Goal: Find specific page/section: Find specific page/section

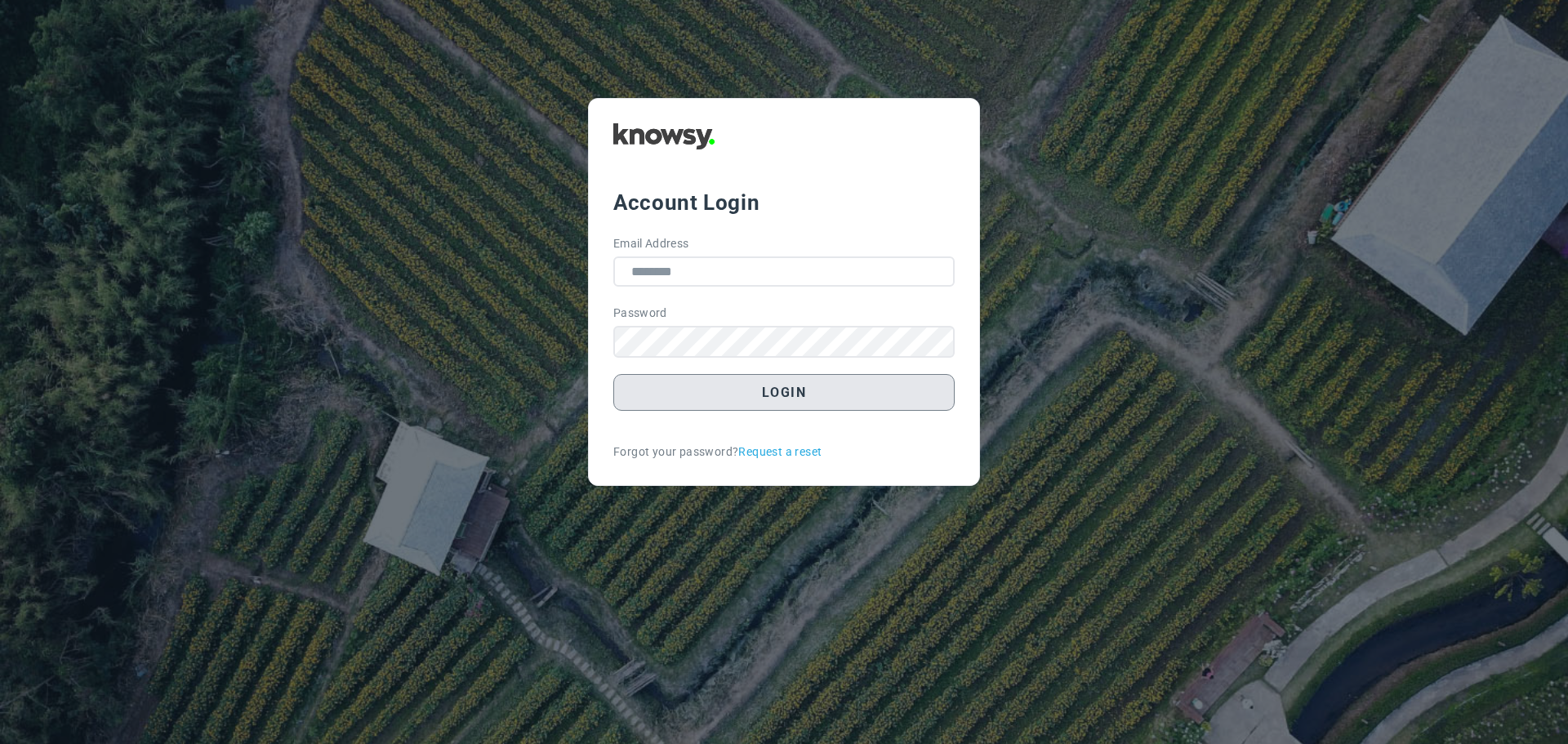
type input "**********"
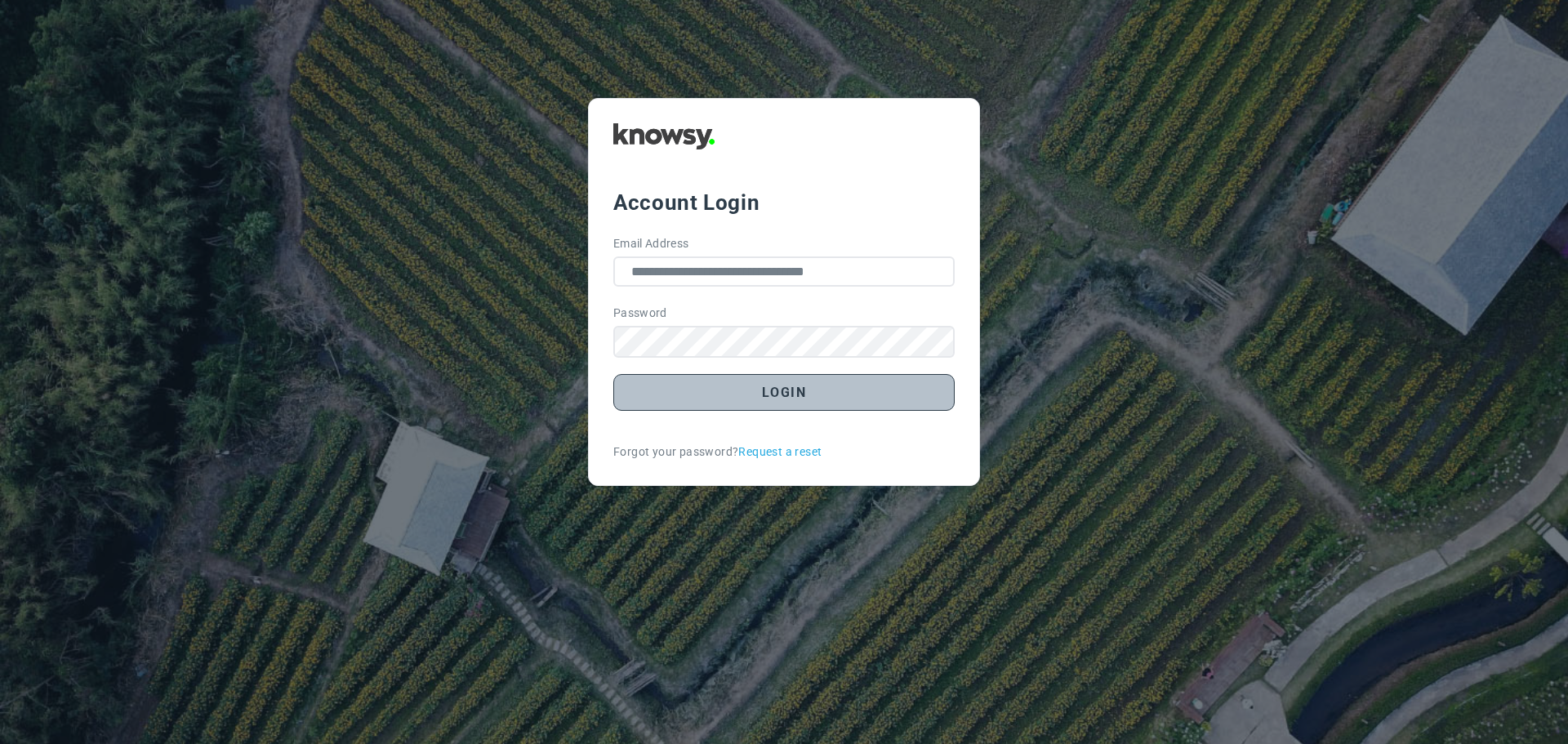
click at [803, 399] on button "Login" at bounding box center [784, 393] width 341 height 37
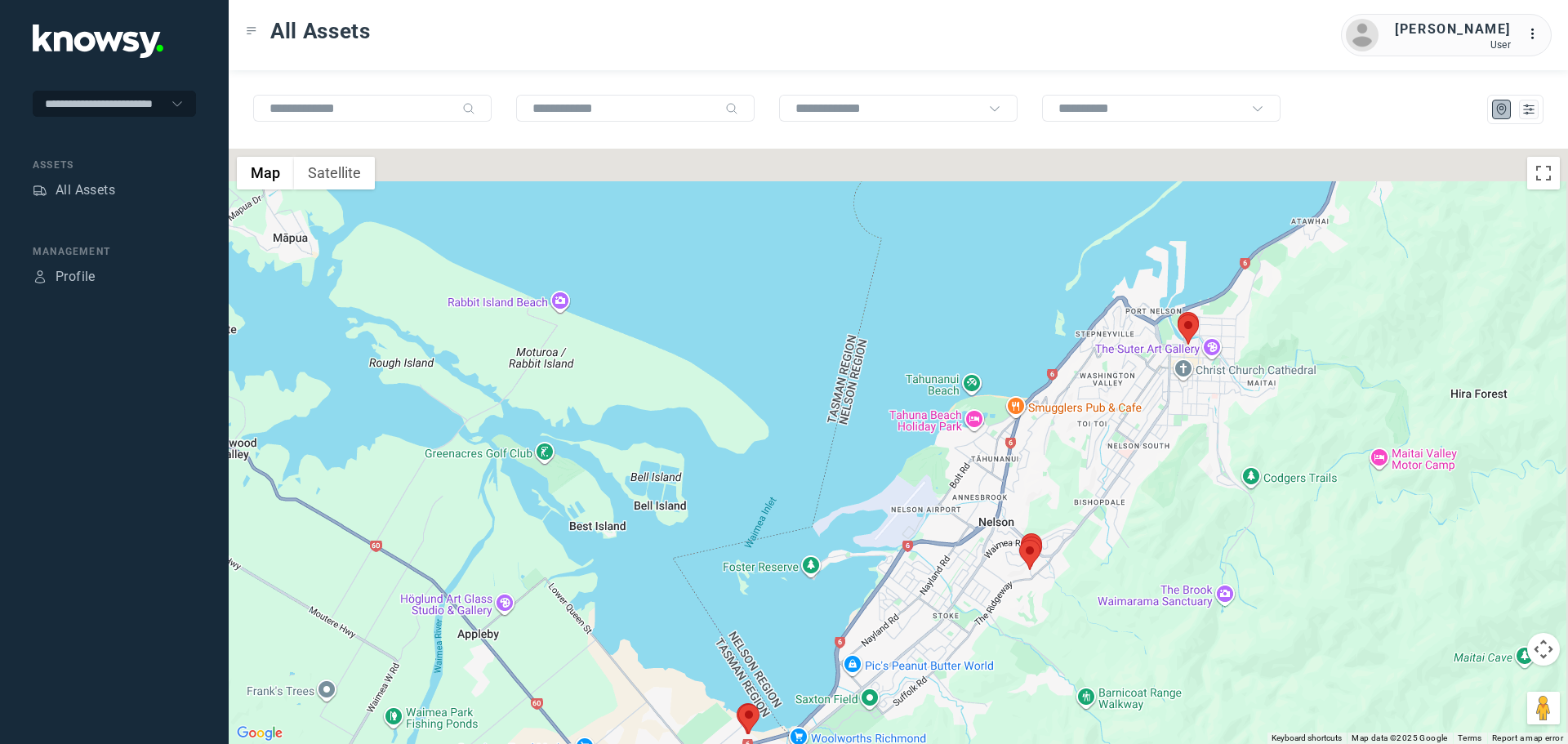
drag, startPoint x: 1211, startPoint y: 264, endPoint x: 1099, endPoint y: 436, distance: 205.3
click at [1096, 435] on div at bounding box center [898, 446] width 1340 height 596
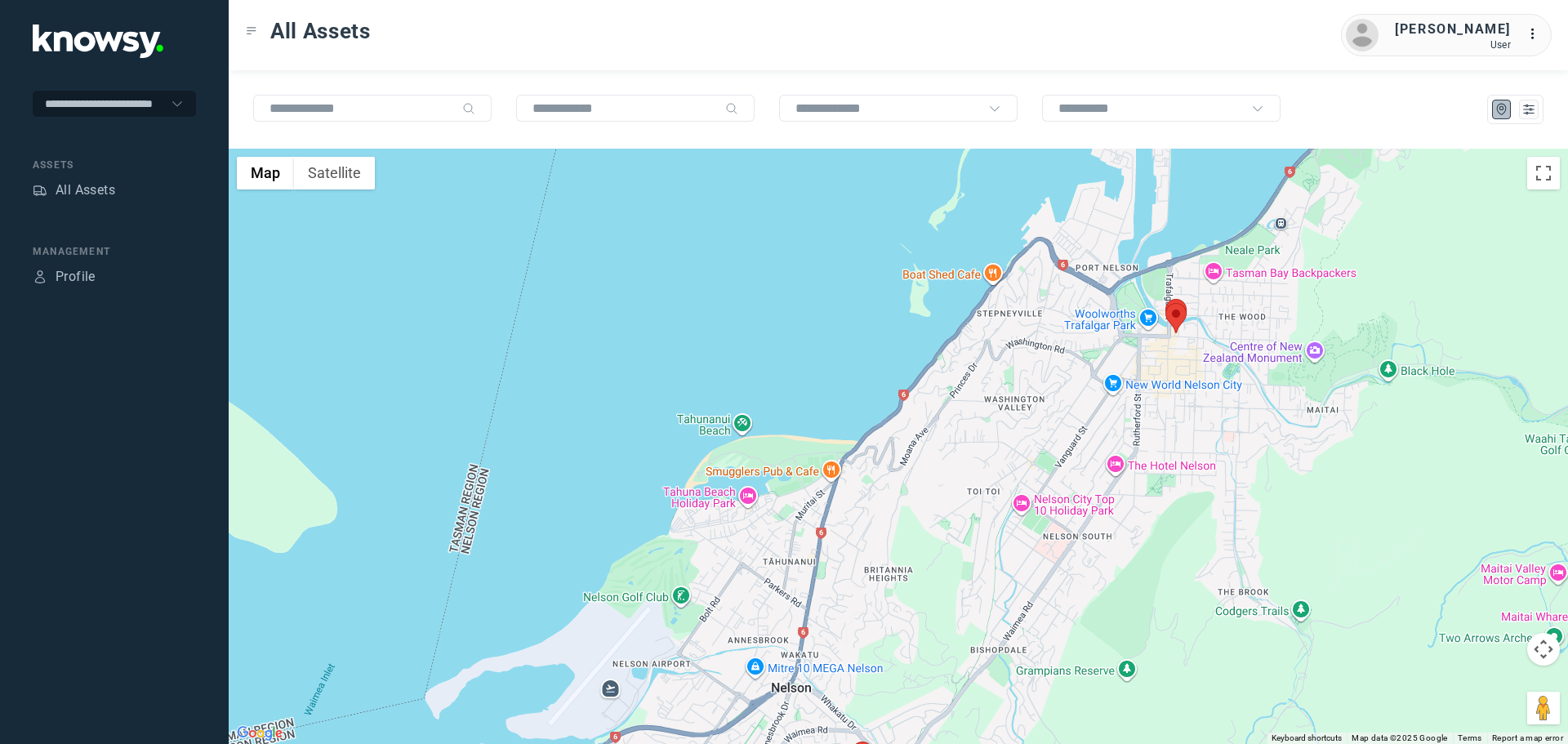
drag, startPoint x: 1092, startPoint y: 469, endPoint x: 1084, endPoint y: 263, distance: 206.2
click at [1084, 263] on div at bounding box center [898, 446] width 1340 height 596
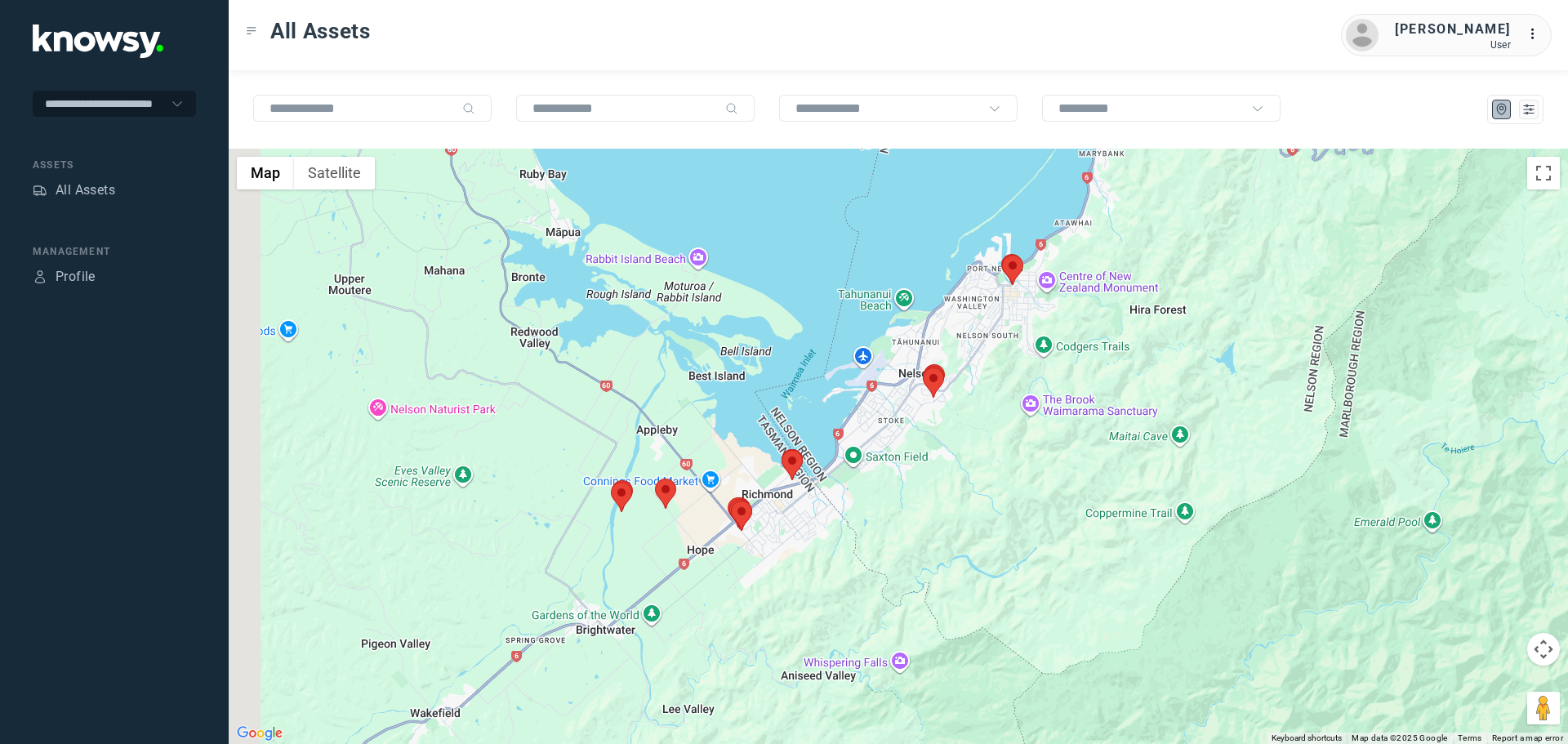
drag, startPoint x: 739, startPoint y: 489, endPoint x: 907, endPoint y: 450, distance: 172.5
click at [782, 450] on area at bounding box center [782, 450] width 0 height 0
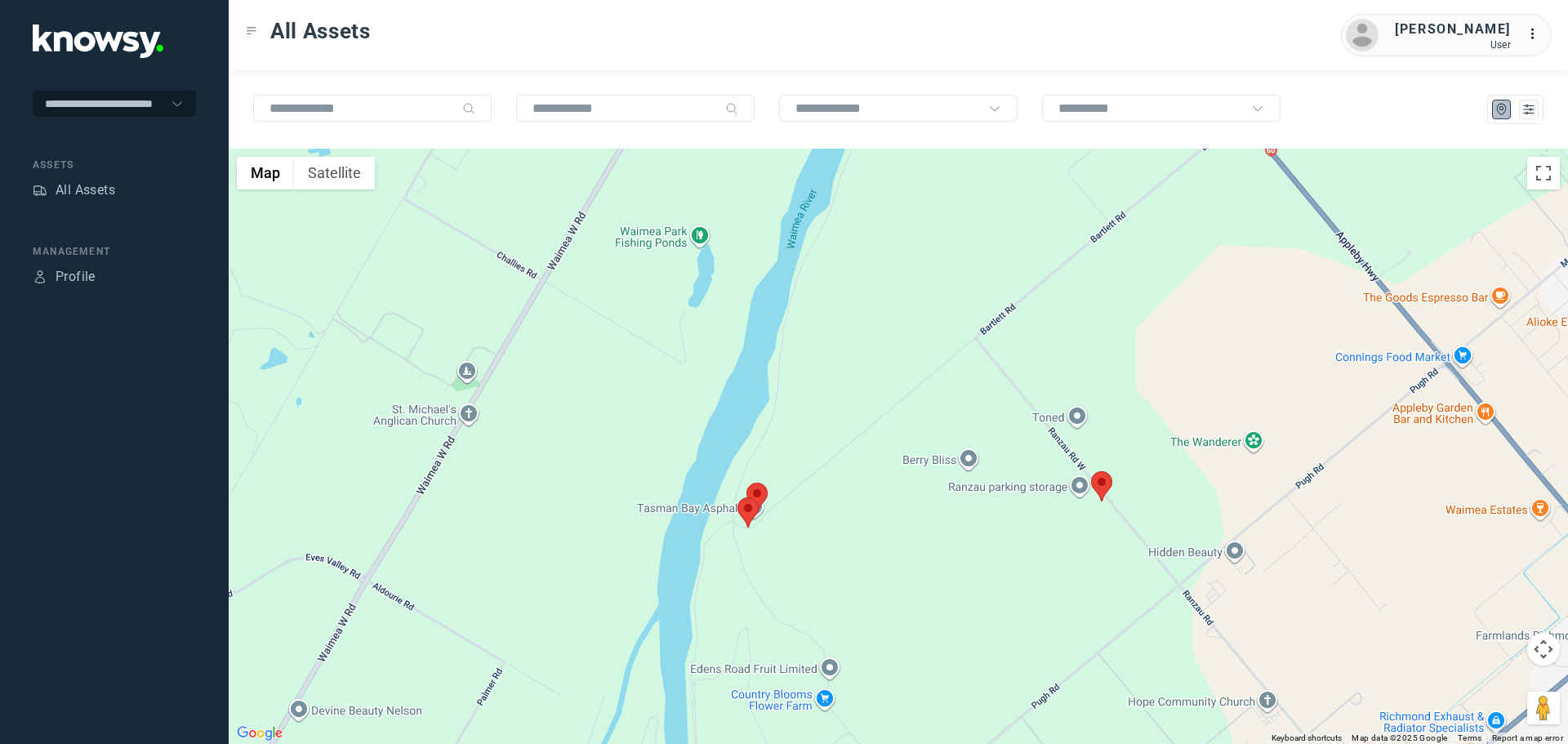
click at [747, 483] on area at bounding box center [747, 483] width 0 height 0
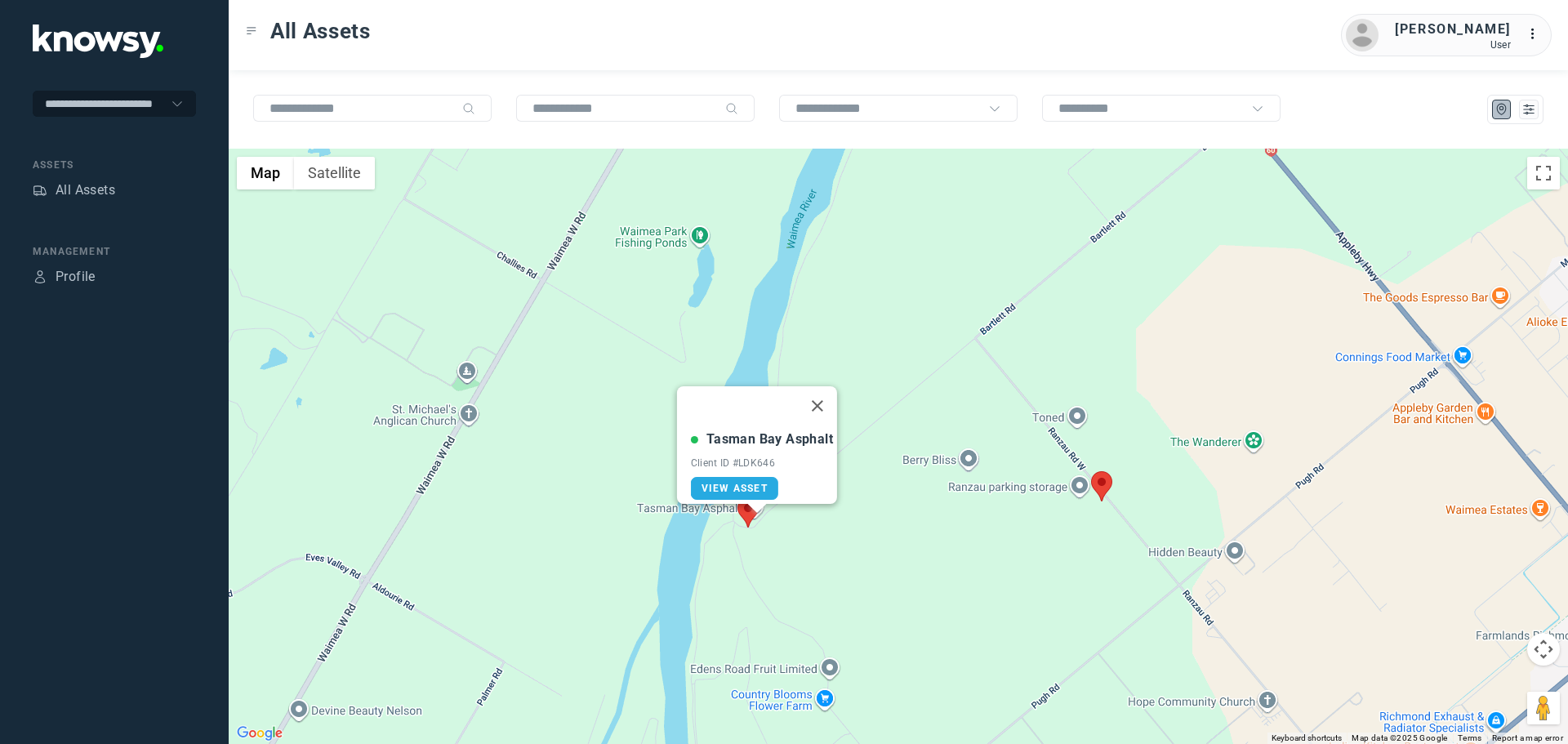
drag, startPoint x: 827, startPoint y: 396, endPoint x: 763, endPoint y: 471, distance: 98.6
click at [823, 399] on button "Close" at bounding box center [817, 406] width 40 height 40
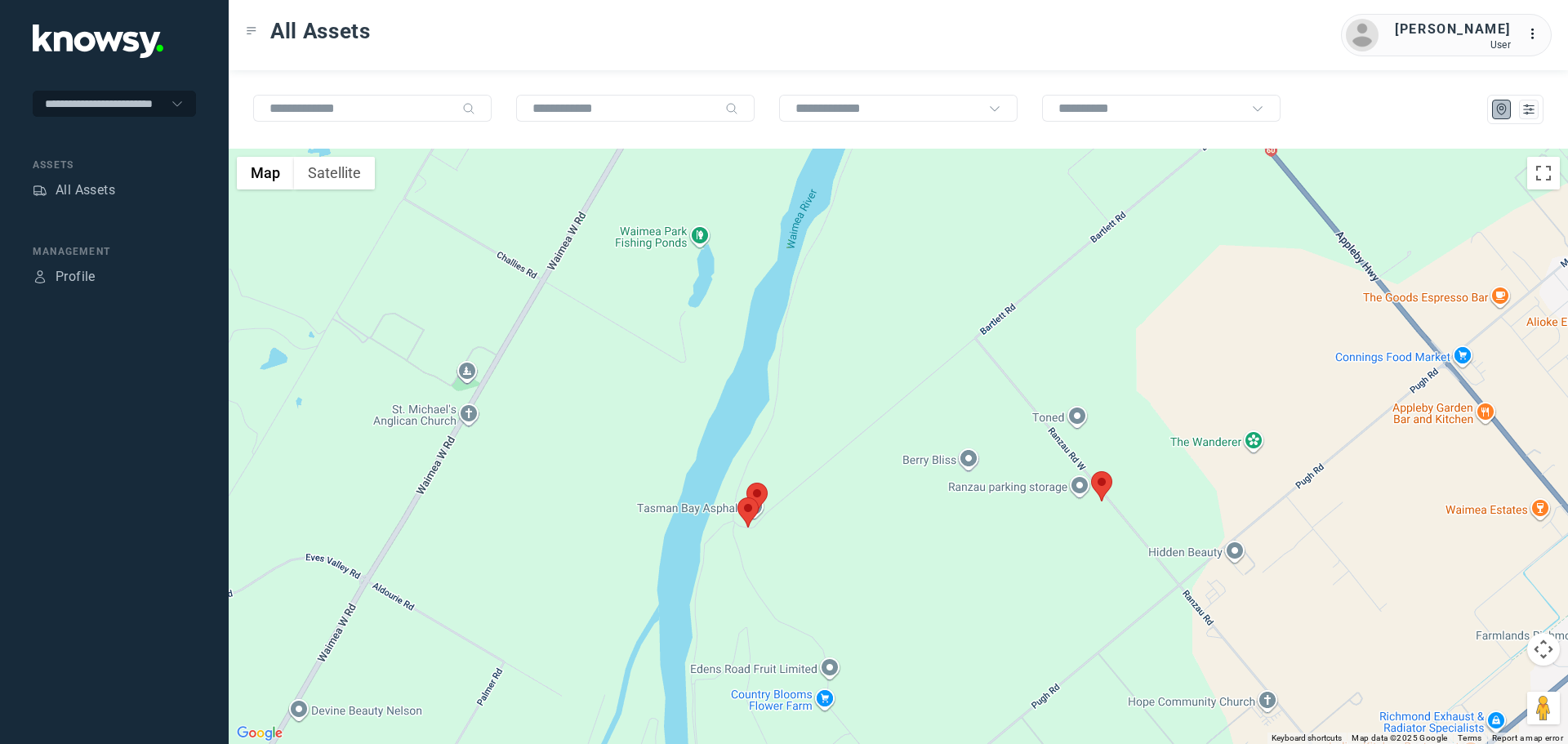
click at [737, 497] on area at bounding box center [737, 497] width 0 height 0
click at [787, 404] on button "Close" at bounding box center [782, 420] width 40 height 40
click at [1091, 471] on area at bounding box center [1091, 471] width 0 height 0
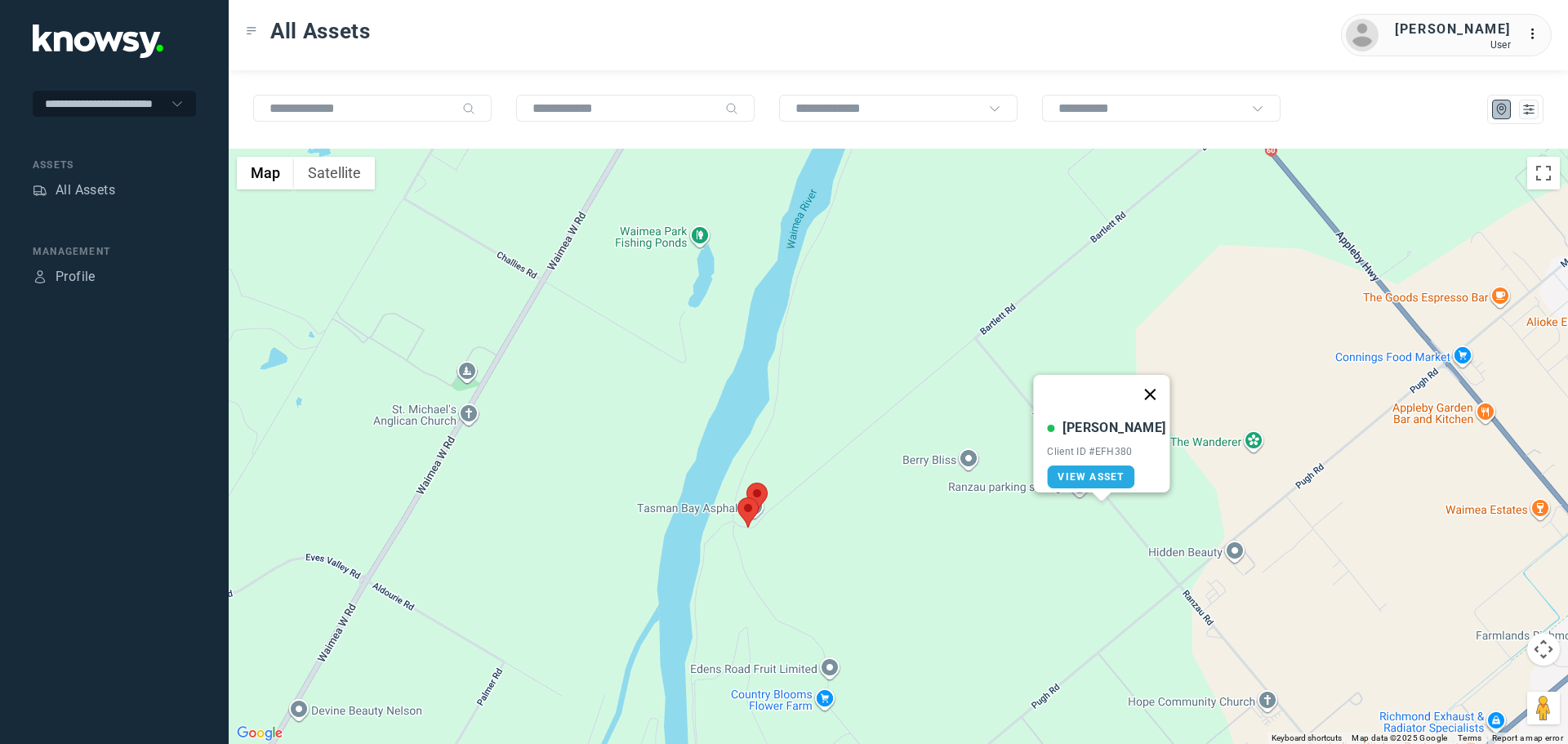
click at [1143, 383] on button "Close" at bounding box center [1151, 394] width 40 height 40
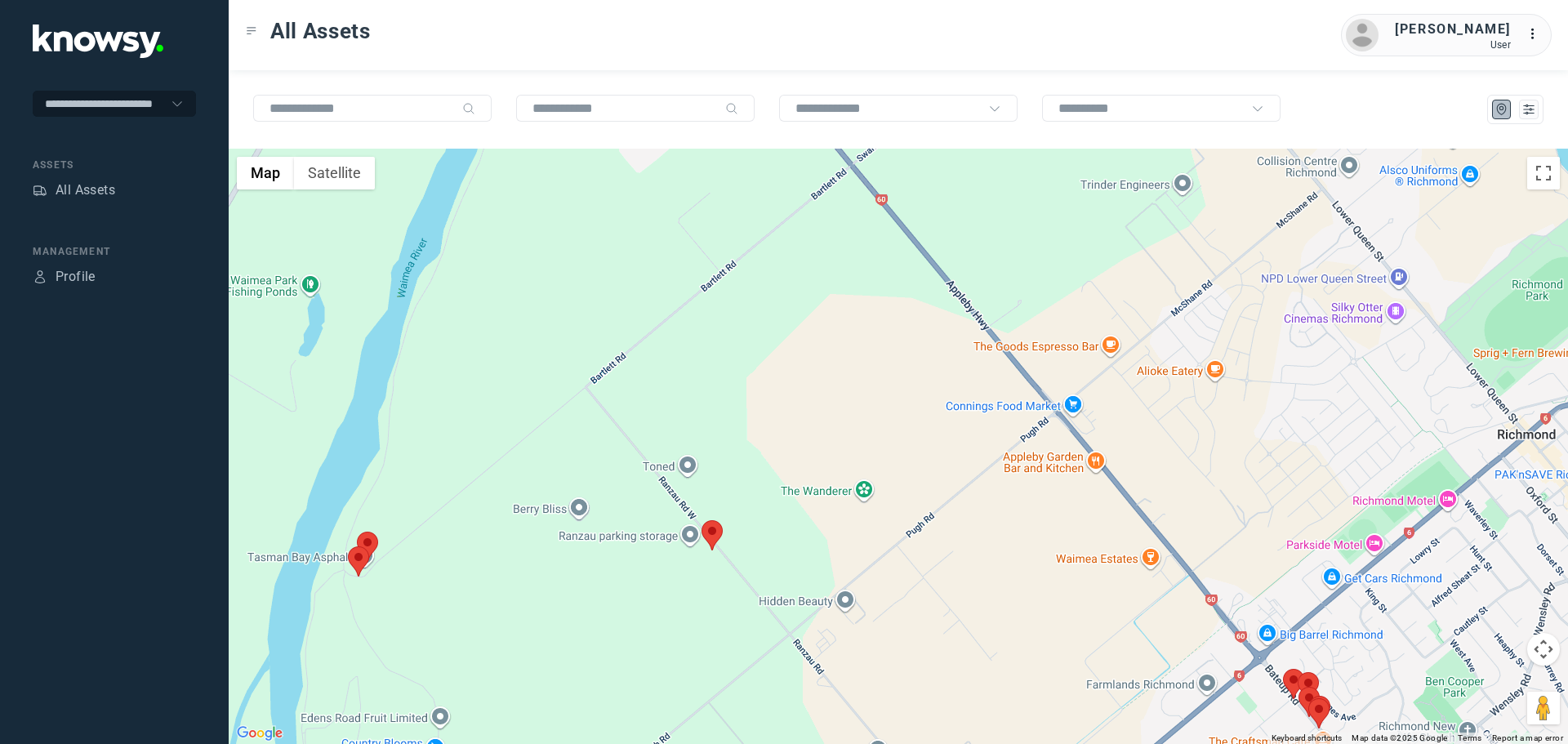
drag, startPoint x: 1292, startPoint y: 415, endPoint x: 860, endPoint y: 469, distance: 435.4
click at [870, 469] on div at bounding box center [898, 446] width 1340 height 596
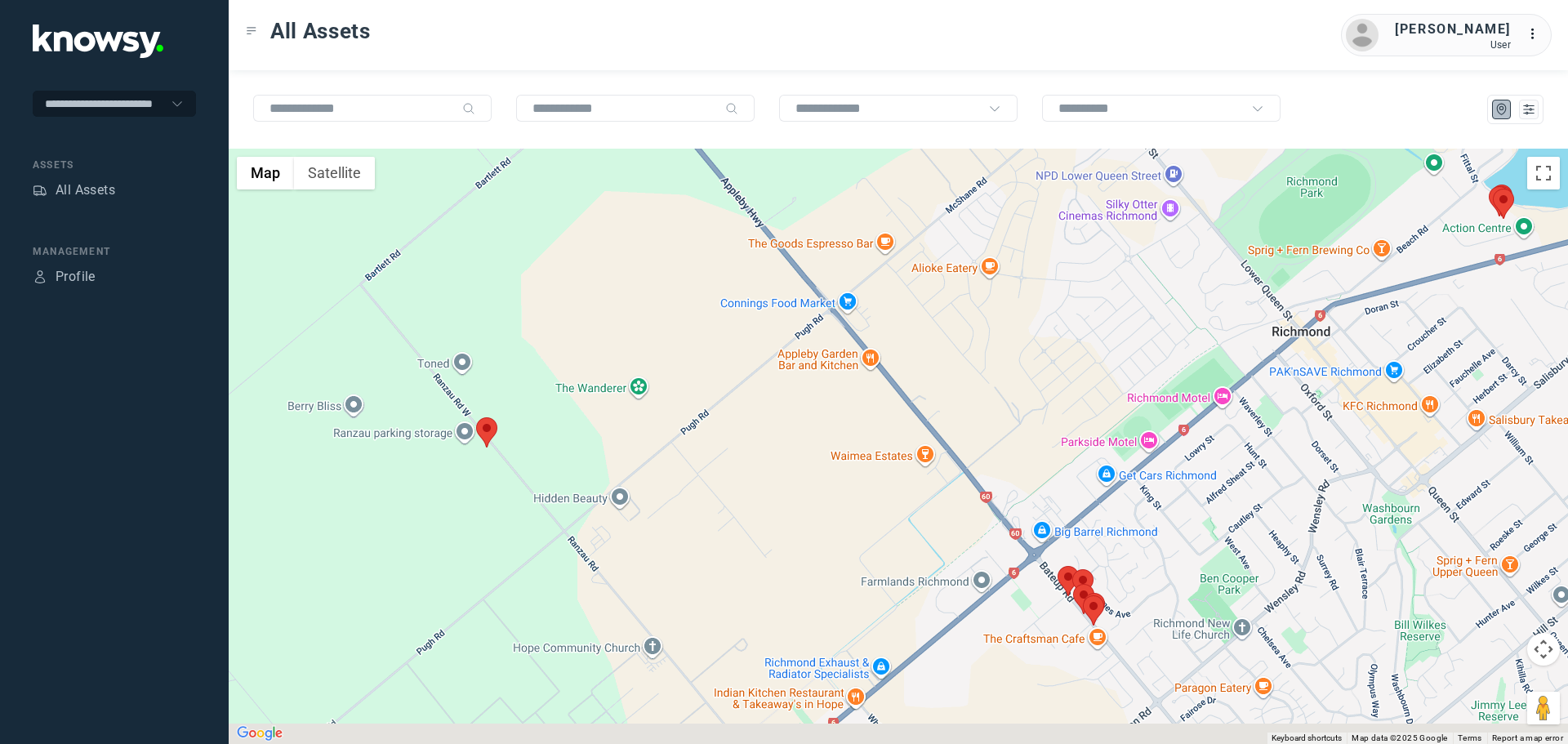
drag, startPoint x: 1150, startPoint y: 549, endPoint x: 1070, endPoint y: 418, distance: 153.5
click at [1071, 419] on div at bounding box center [898, 446] width 1340 height 596
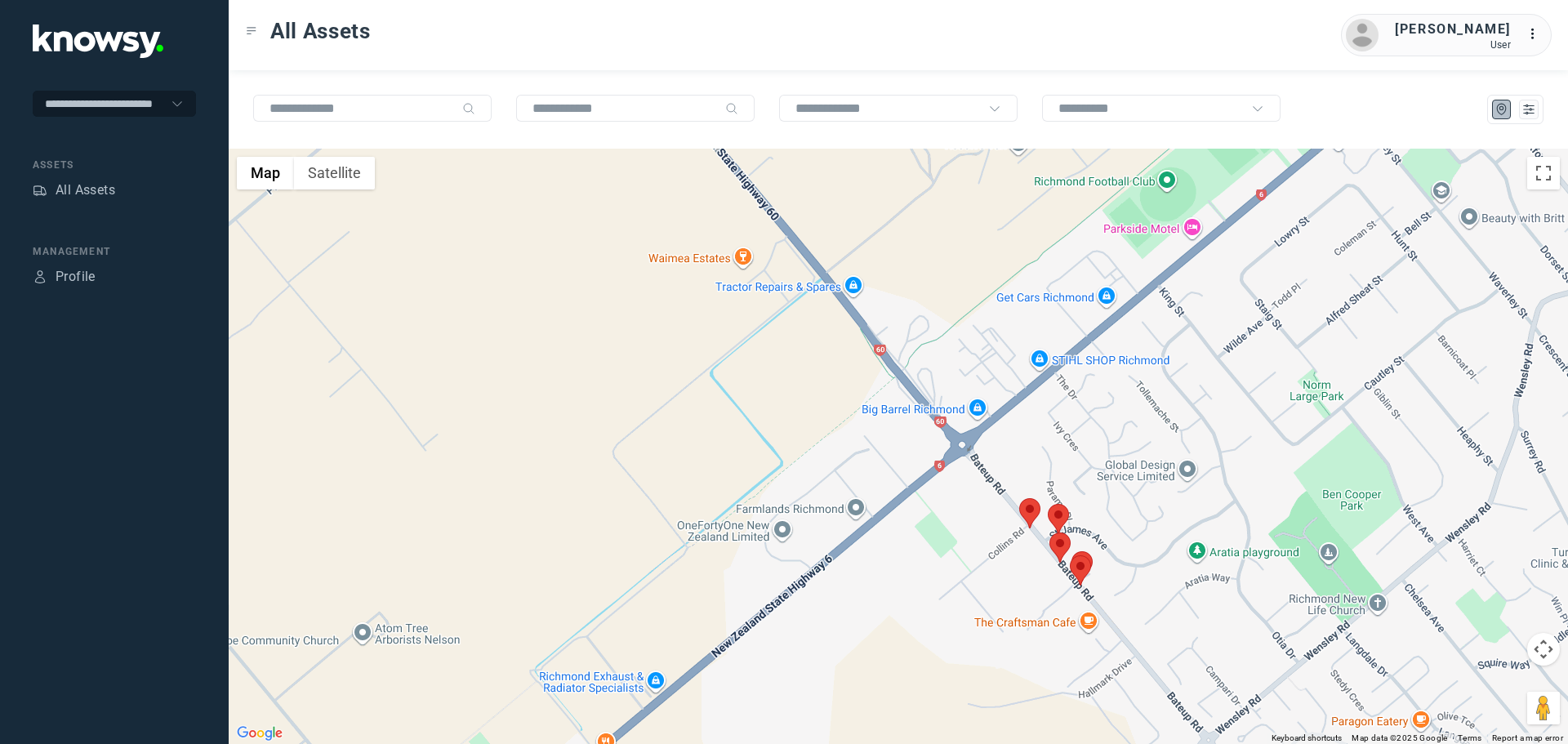
click at [1019, 498] on area at bounding box center [1019, 498] width 0 height 0
click at [1068, 415] on button "Close" at bounding box center [1067, 421] width 40 height 40
click at [1048, 504] on area at bounding box center [1048, 504] width 0 height 0
drag, startPoint x: 1099, startPoint y: 416, endPoint x: 1073, endPoint y: 495, distance: 83.2
click at [1096, 423] on button "Close" at bounding box center [1092, 427] width 40 height 40
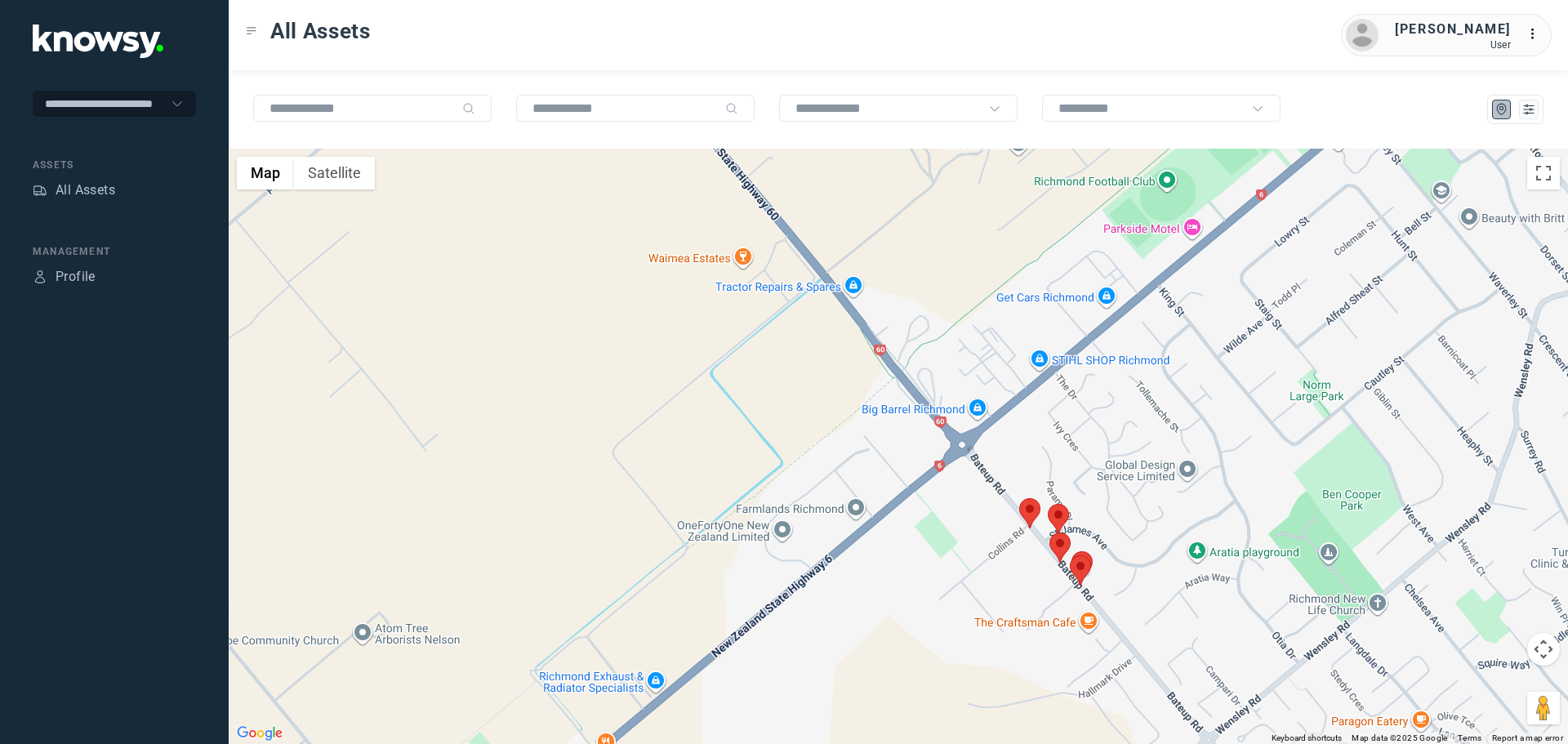
click at [1050, 533] on area at bounding box center [1050, 533] width 0 height 0
click at [1109, 444] on button "Close" at bounding box center [1100, 456] width 40 height 40
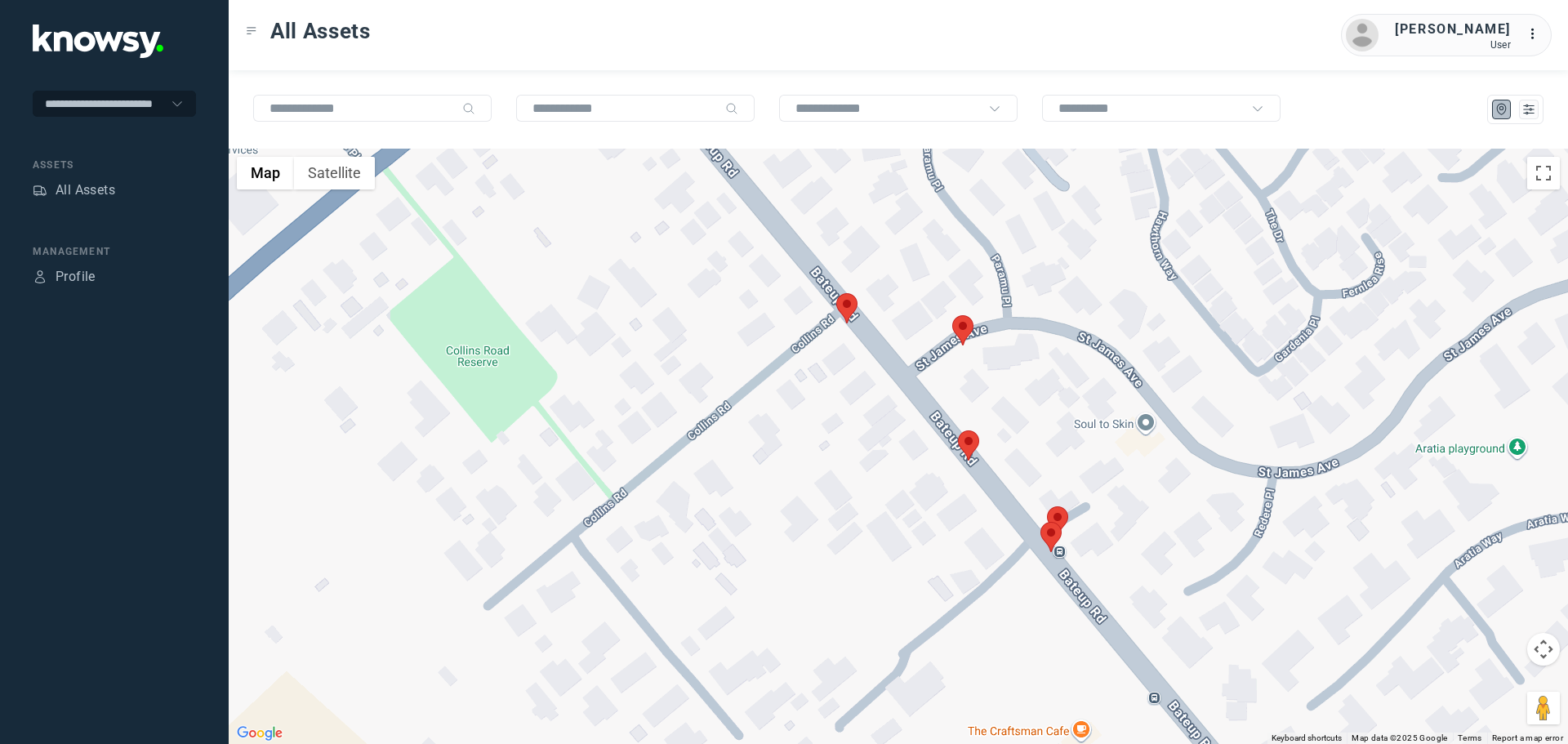
click at [1047, 506] on area at bounding box center [1047, 506] width 0 height 0
drag, startPoint x: 1101, startPoint y: 419, endPoint x: 1077, endPoint y: 473, distance: 59.1
click at [1100, 419] on button "Close" at bounding box center [1095, 430] width 40 height 40
click at [1041, 522] on area at bounding box center [1041, 522] width 0 height 0
click at [1094, 442] on button "Close" at bounding box center [1100, 445] width 40 height 40
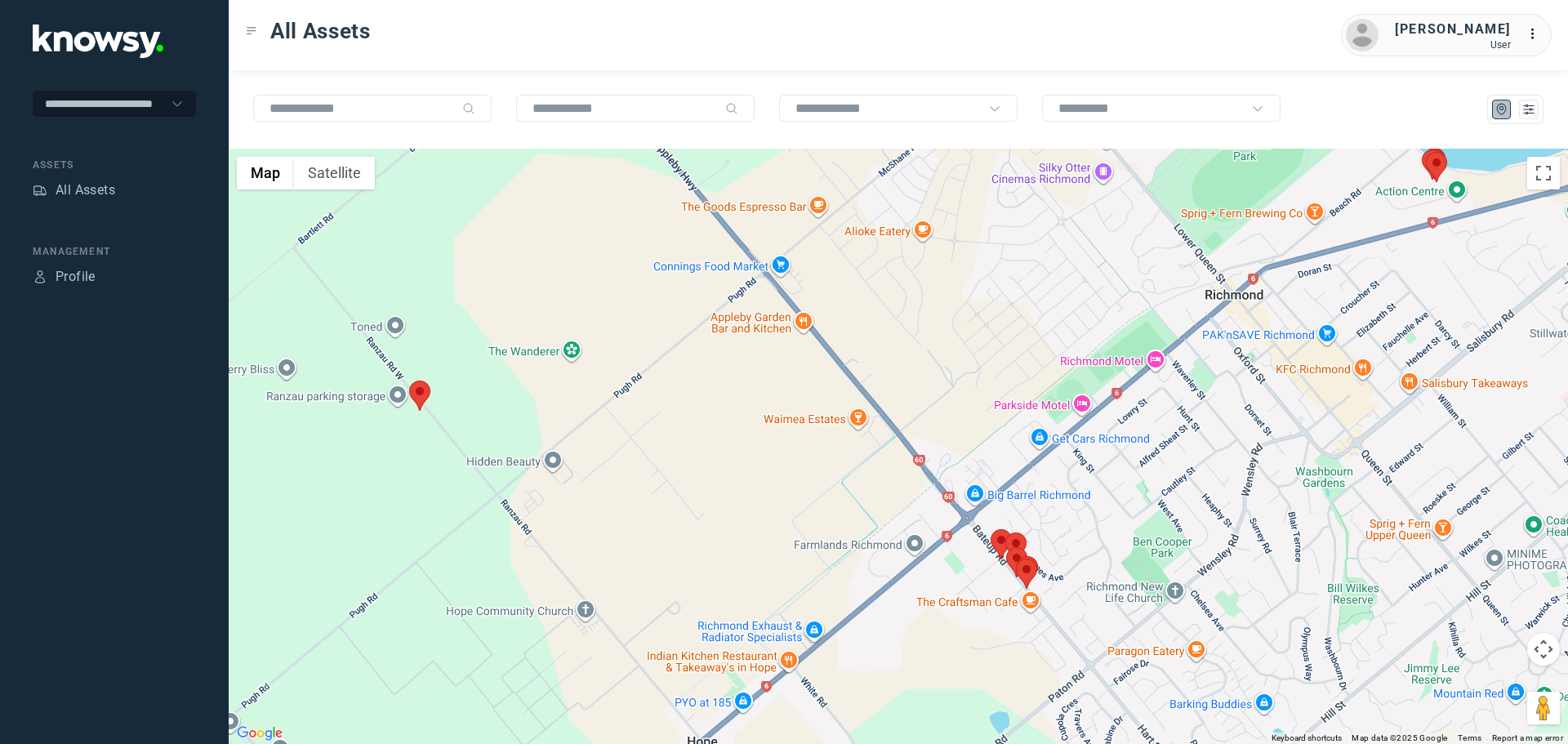
drag, startPoint x: 1314, startPoint y: 420, endPoint x: 1091, endPoint y: 528, distance: 247.8
click at [1091, 527] on div "To navigate, press the arrow keys." at bounding box center [898, 446] width 1340 height 596
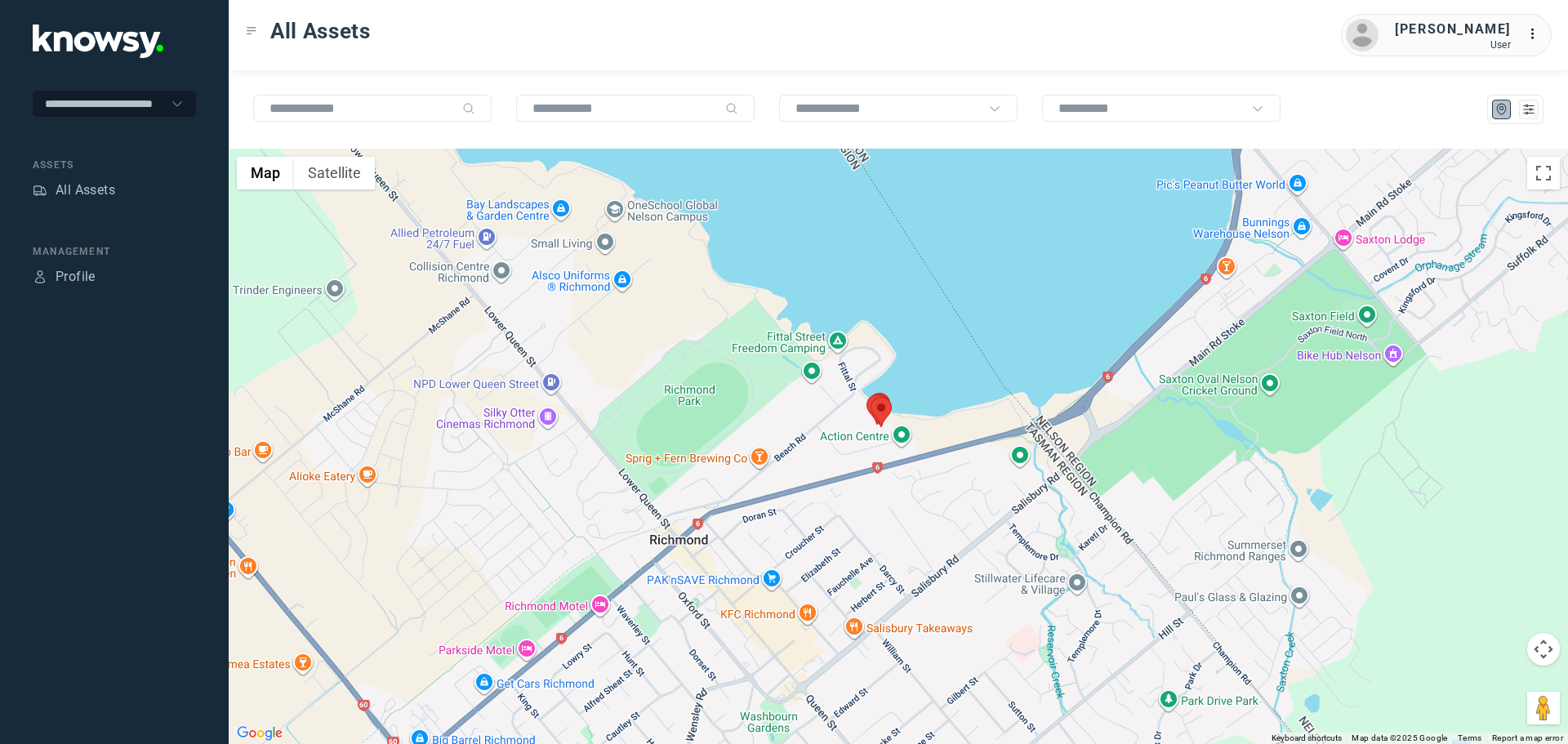
drag, startPoint x: 1210, startPoint y: 397, endPoint x: 1065, endPoint y: 500, distance: 177.9
click at [1073, 498] on div at bounding box center [898, 446] width 1340 height 596
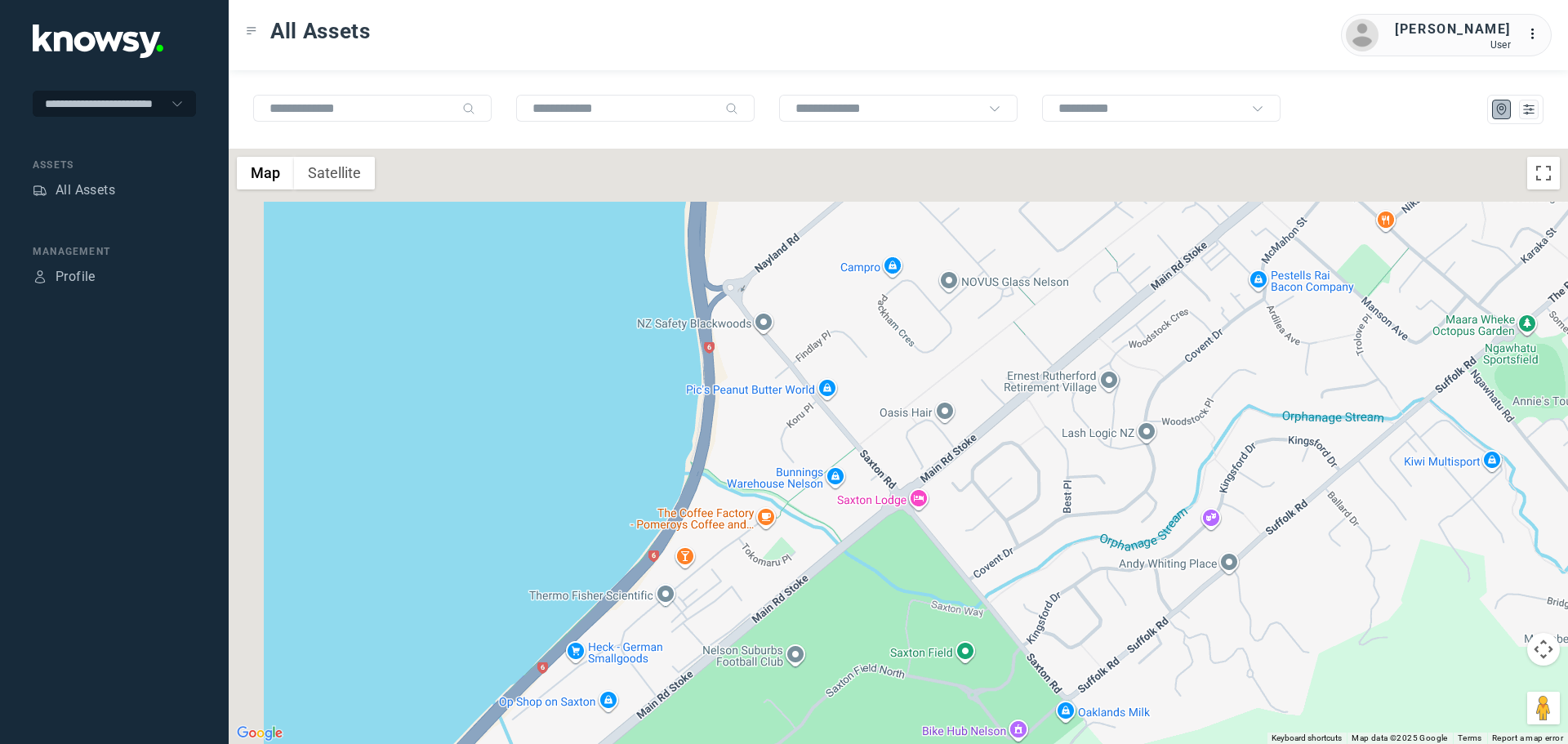
drag, startPoint x: 915, startPoint y: 309, endPoint x: 1126, endPoint y: 416, distance: 236.6
click at [1126, 416] on div at bounding box center [898, 446] width 1340 height 596
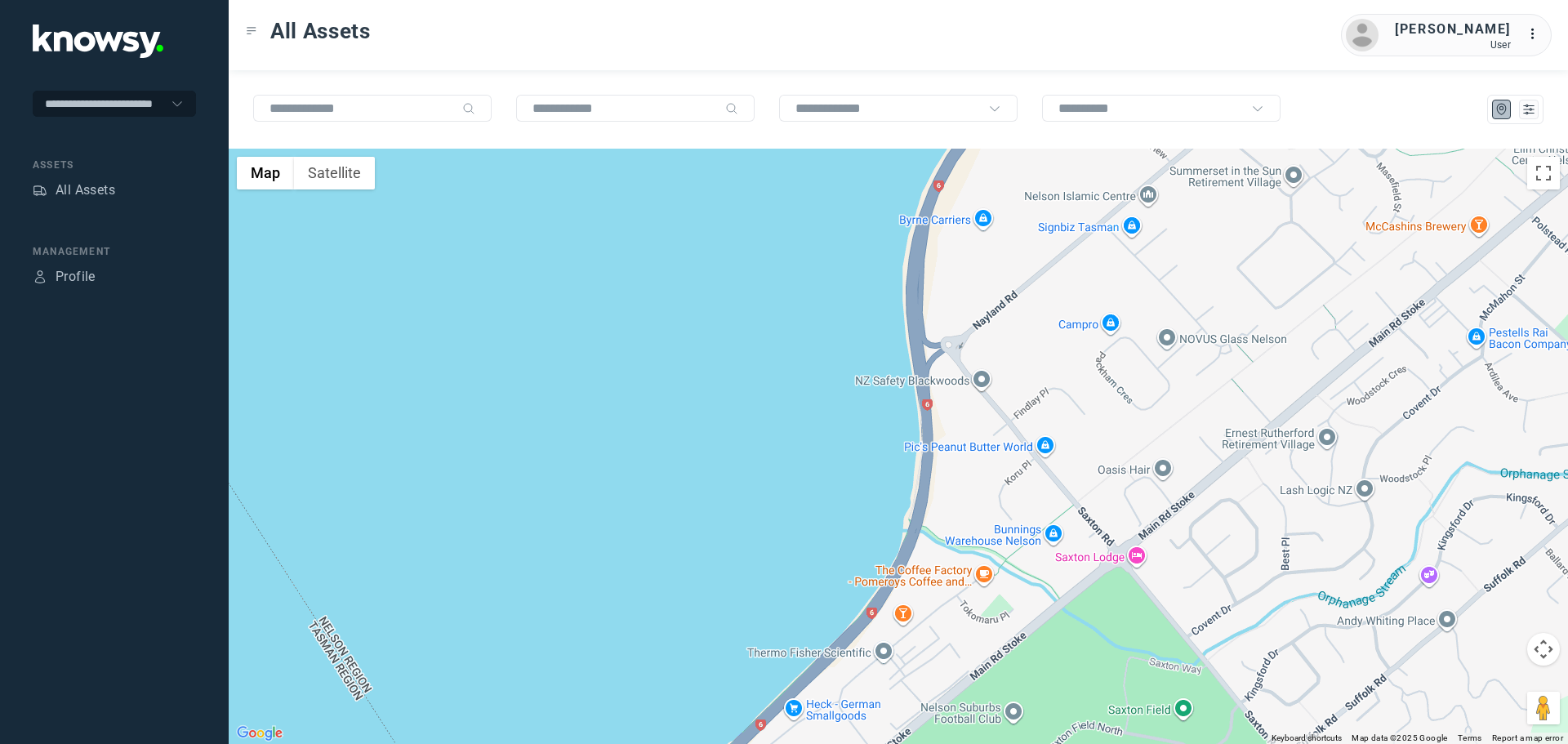
drag, startPoint x: 1062, startPoint y: 527, endPoint x: 1168, endPoint y: 275, distance: 273.4
click at [1161, 292] on div at bounding box center [898, 446] width 1340 height 596
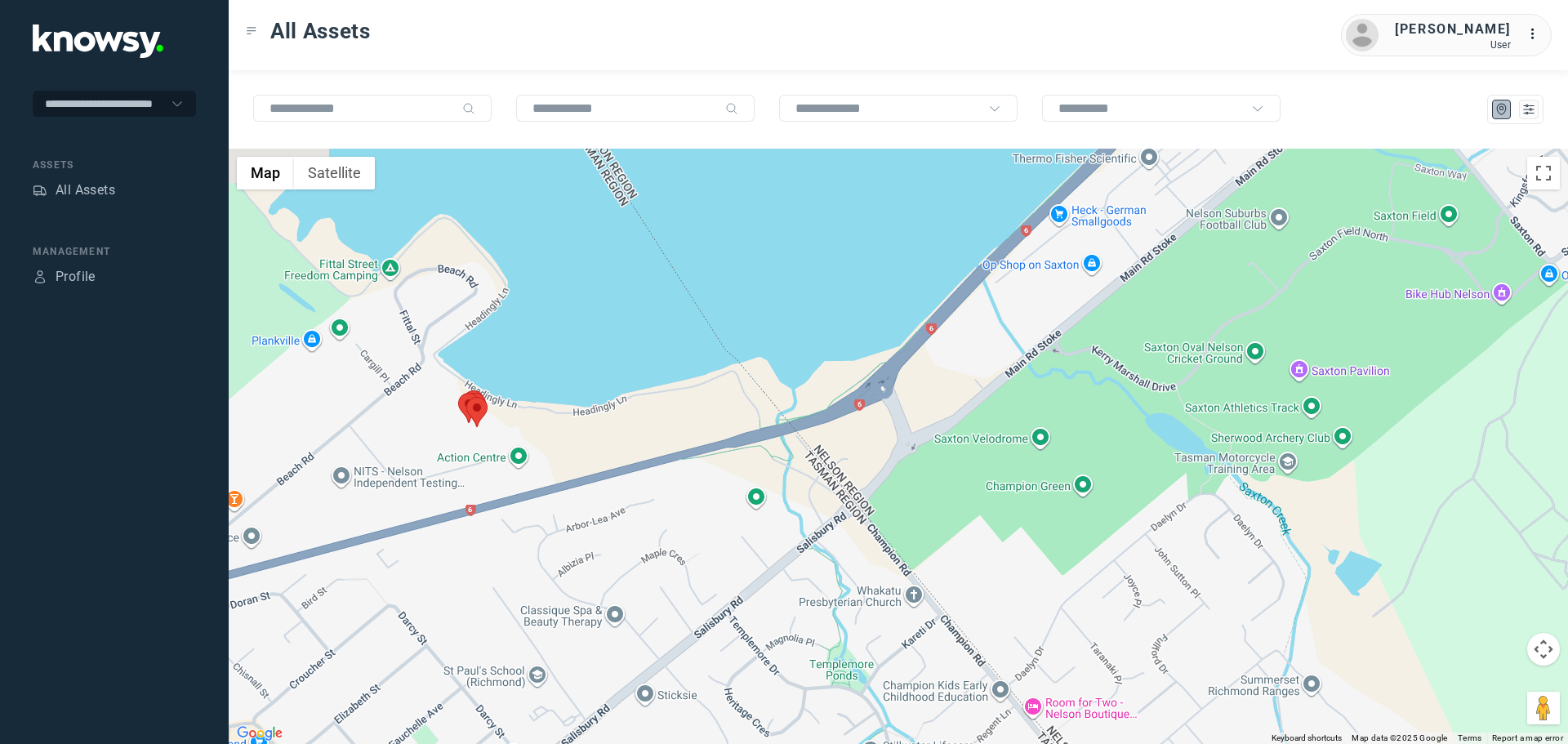
drag, startPoint x: 1008, startPoint y: 308, endPoint x: 1003, endPoint y: 427, distance: 119.1
click at [1003, 426] on div at bounding box center [898, 446] width 1340 height 596
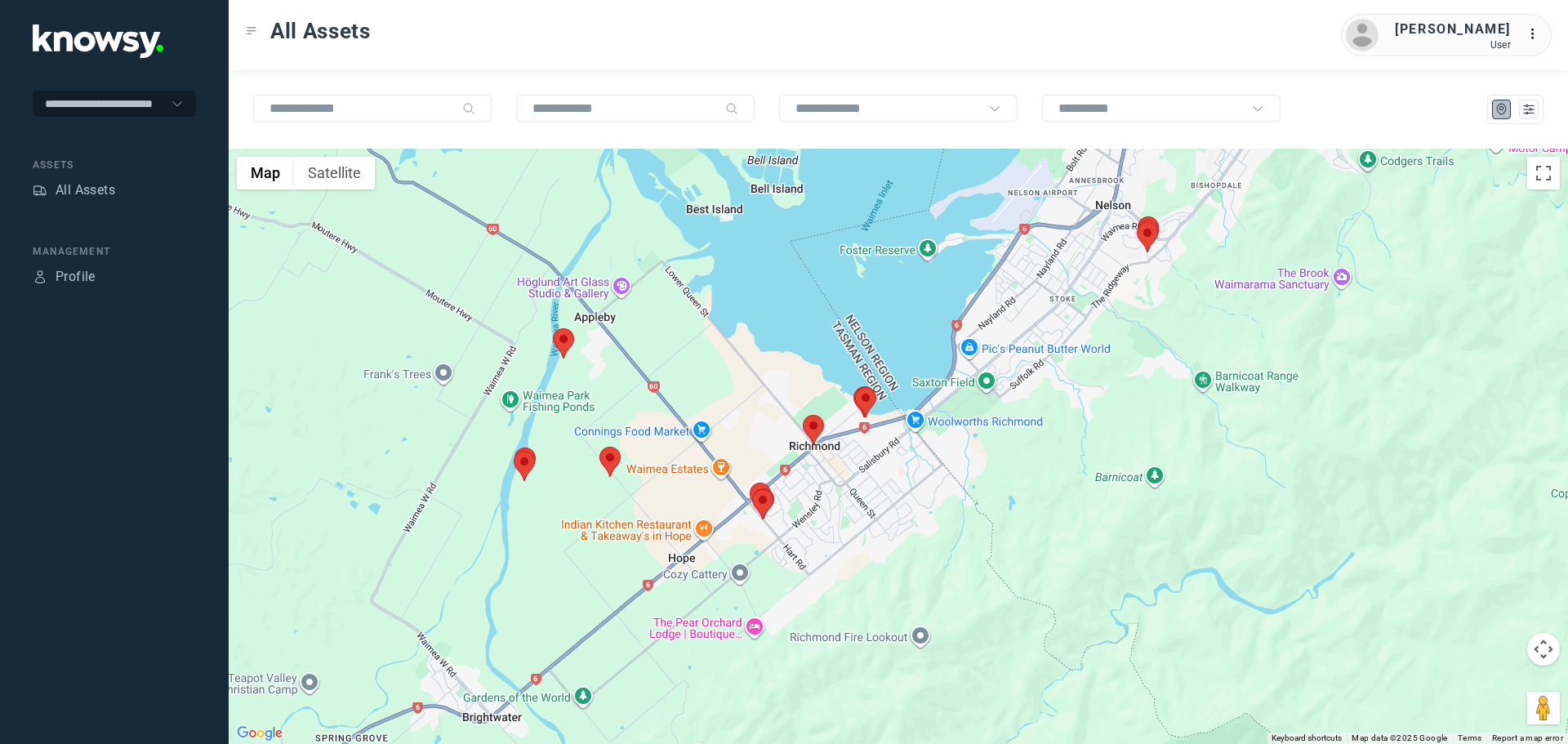
drag, startPoint x: 1037, startPoint y: 562, endPoint x: 1053, endPoint y: 386, distance: 176.7
click at [1053, 386] on div at bounding box center [898, 446] width 1340 height 596
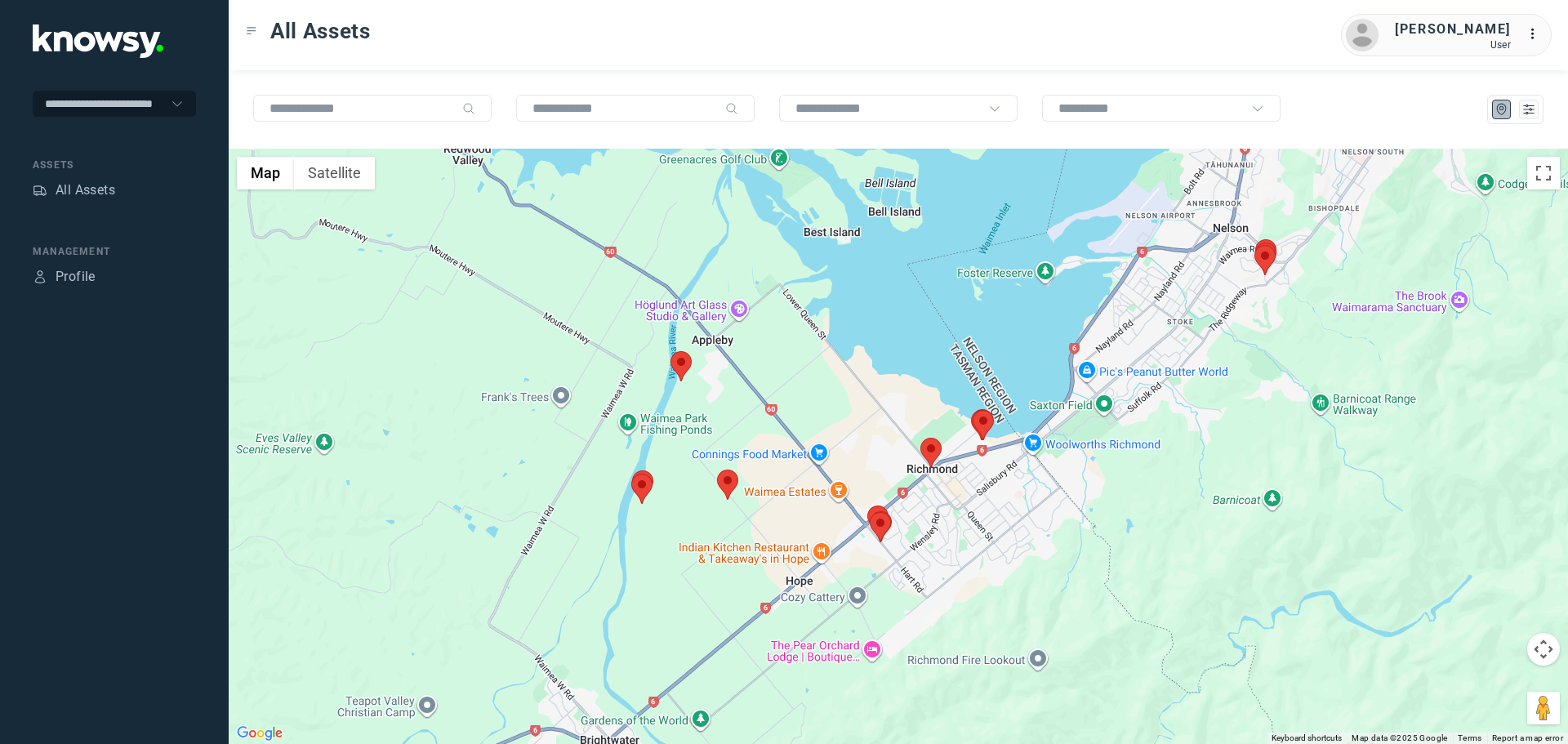
drag, startPoint x: 1286, startPoint y: 274, endPoint x: 1142, endPoint y: 404, distance: 194.0
click at [1159, 393] on div at bounding box center [898, 446] width 1340 height 596
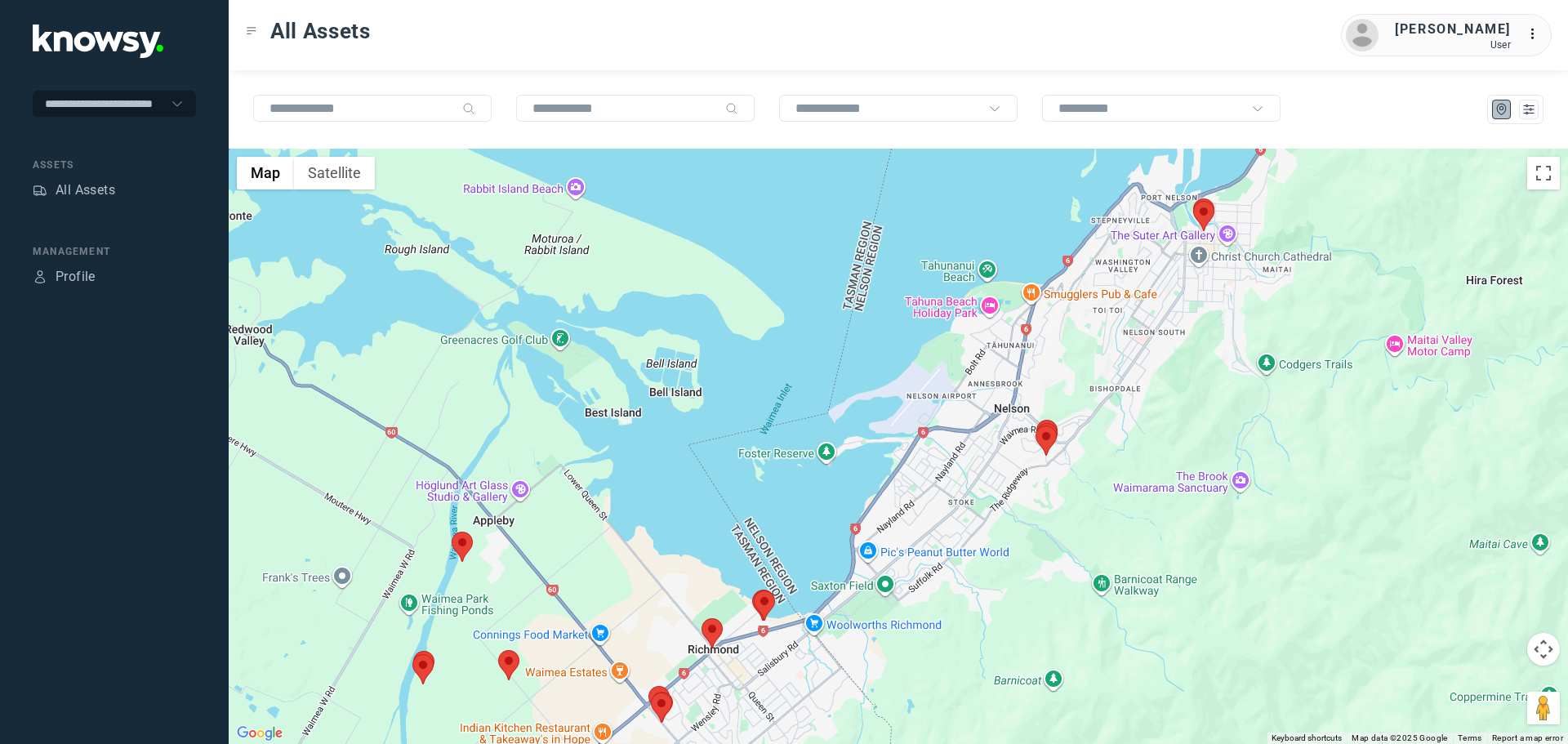
drag, startPoint x: 1223, startPoint y: 324, endPoint x: 1054, endPoint y: 467, distance: 221.4
click at [1054, 467] on div at bounding box center [898, 446] width 1340 height 596
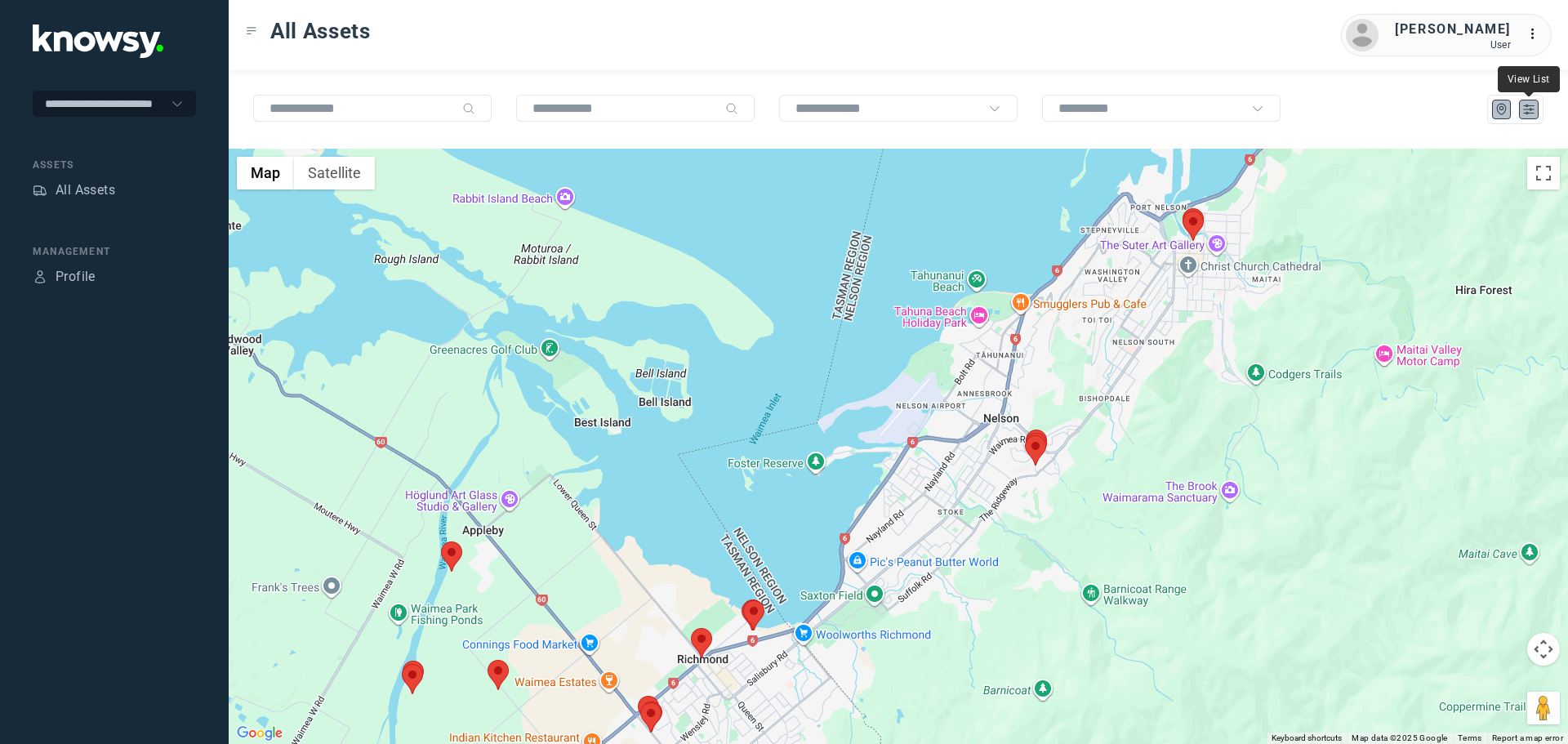
click at [1533, 108] on icon "List" at bounding box center [1528, 109] width 14 height 14
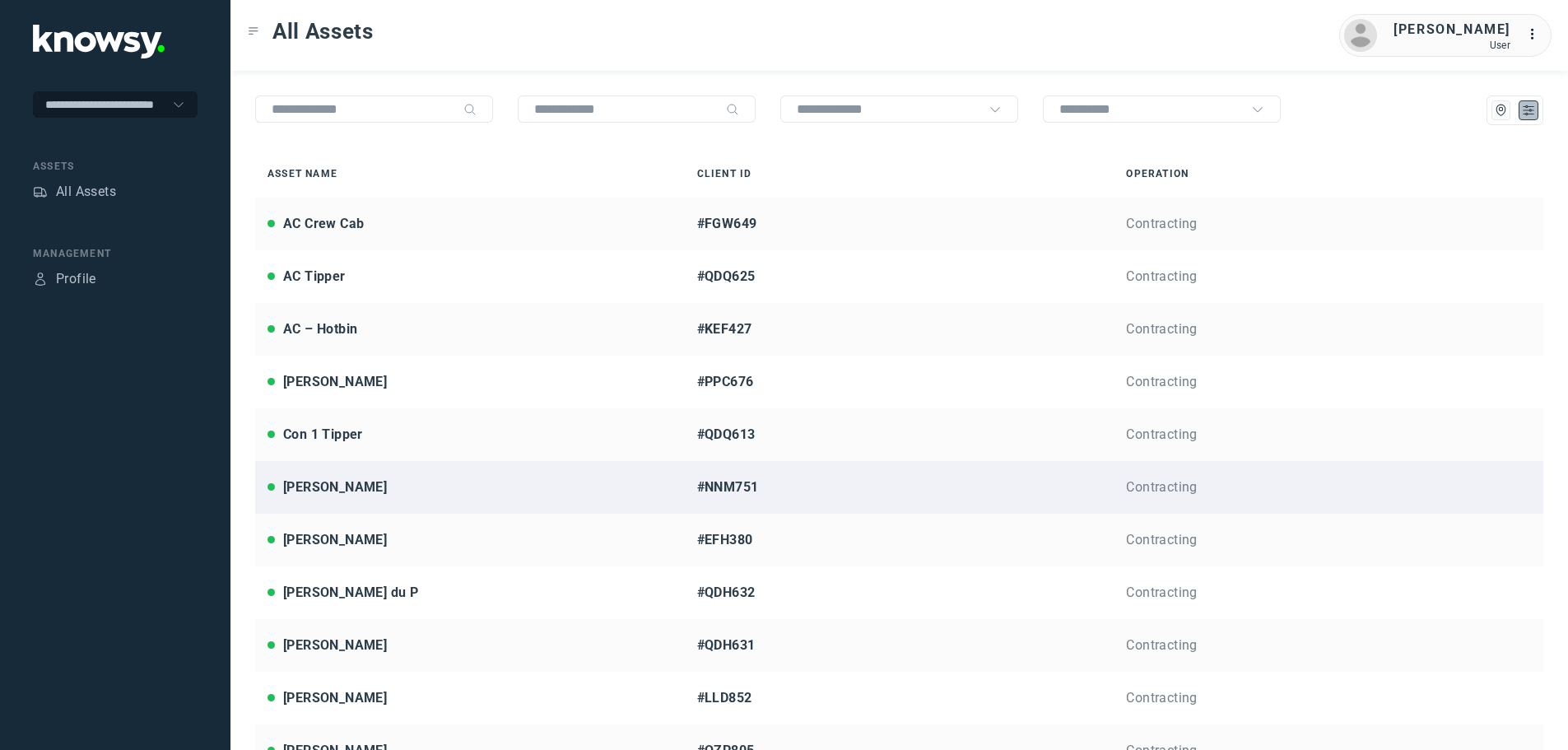
click at [334, 487] on div "[PERSON_NAME]" at bounding box center [335, 487] width 104 height 20
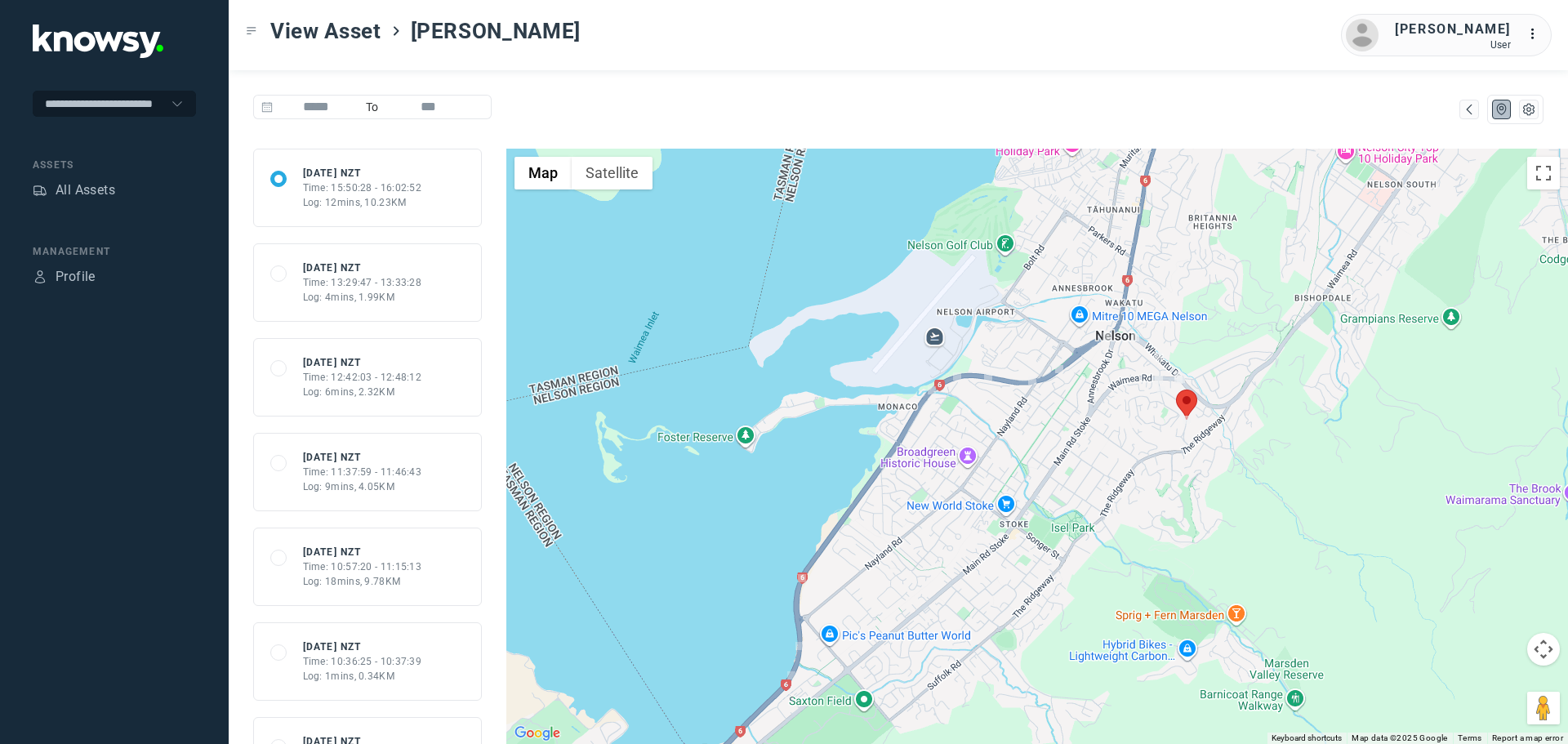
drag, startPoint x: 1287, startPoint y: 320, endPoint x: 1073, endPoint y: 461, distance: 256.3
click at [1073, 461] on div at bounding box center [1037, 446] width 1062 height 596
